Goal: Check status: Check status

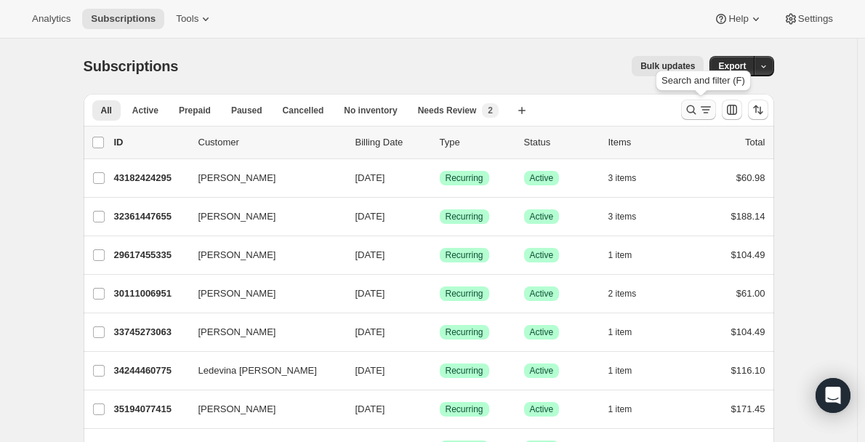
click at [693, 113] on icon "Search and filter results" at bounding box center [691, 109] width 15 height 15
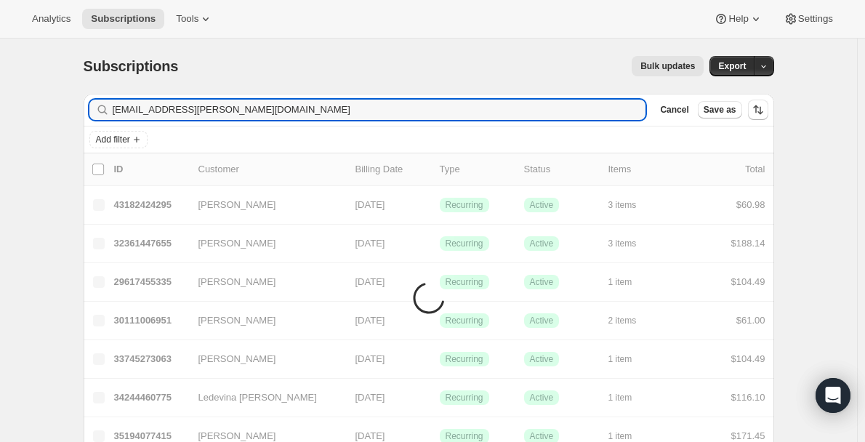
type input "[EMAIL_ADDRESS][PERSON_NAME][DOMAIN_NAME]"
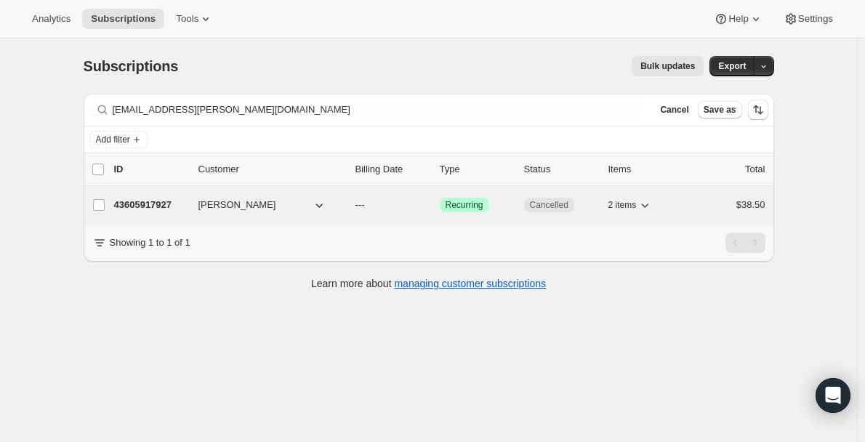
click at [159, 206] on p "43605917927" at bounding box center [150, 205] width 73 height 15
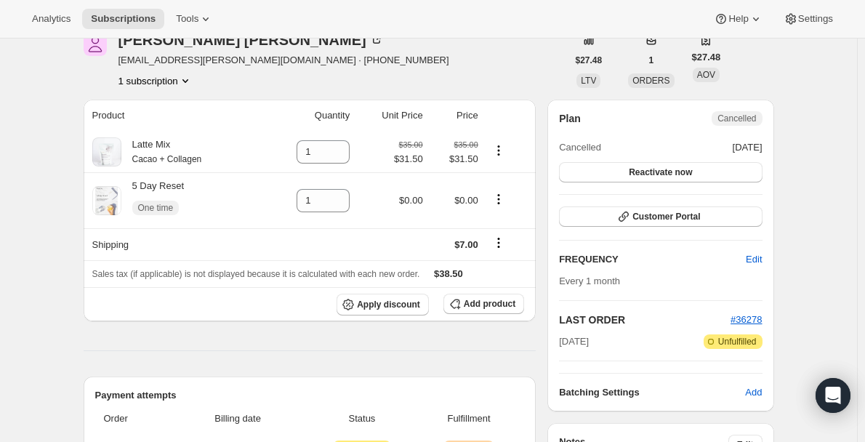
scroll to position [218, 0]
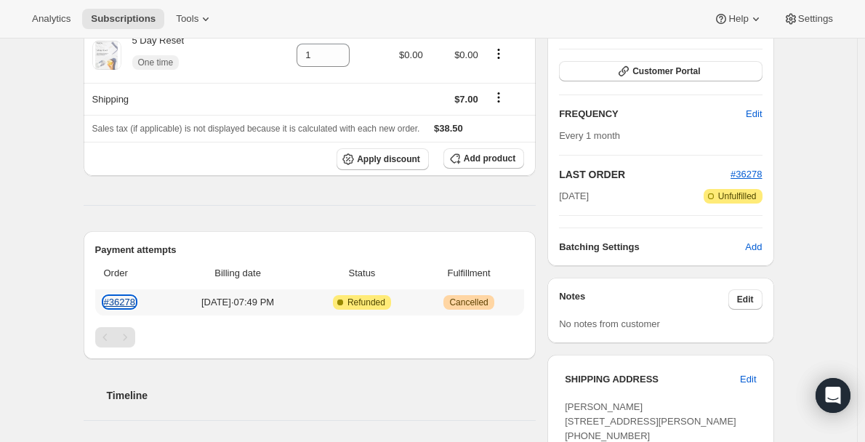
click at [125, 301] on link "#36278" at bounding box center [119, 302] width 31 height 11
